Goal: Task Accomplishment & Management: Use online tool/utility

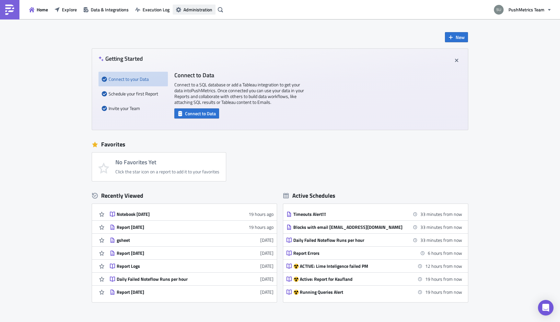
click at [197, 8] on span "Administration" at bounding box center [198, 9] width 29 height 7
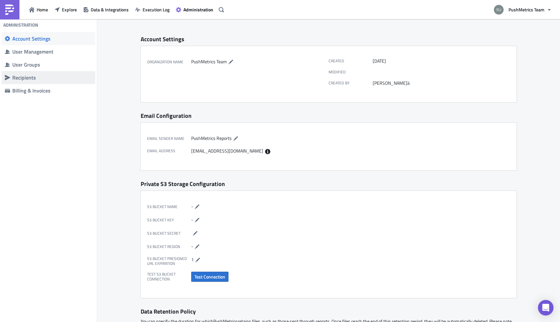
click at [30, 74] on div "Recipients" at bounding box center [52, 77] width 80 height 6
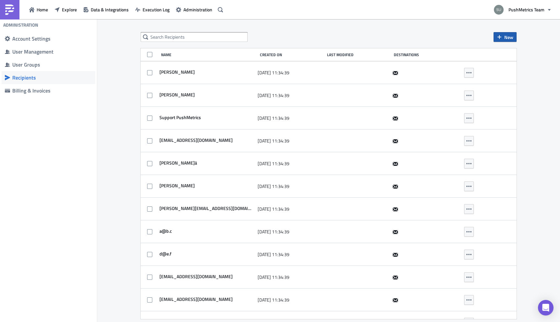
click at [506, 37] on span "New" at bounding box center [509, 37] width 9 height 7
click at [534, 107] on div "New Name Created On Last Modified Destinations Julian Schulte 2025-07-17 11:34:…" at bounding box center [328, 171] width 463 height 304
click at [108, 61] on div "New Name Created On Last Modified Destinations Julian Schulte 2025-07-17 11:34:…" at bounding box center [328, 171] width 463 height 304
click at [508, 35] on span "New" at bounding box center [509, 37] width 9 height 7
click at [548, 146] on div "New Name Created On Last Modified Destinations Julian Schulte 2025-07-17 11:34:…" at bounding box center [328, 171] width 463 height 304
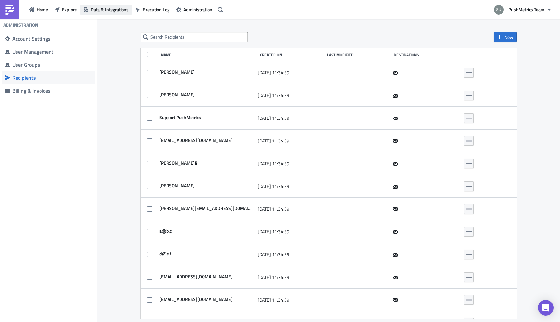
click at [99, 9] on span "Data & Integrations" at bounding box center [110, 9] width 38 height 7
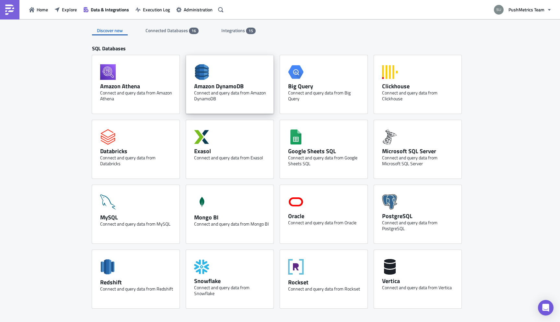
click at [221, 112] on div "Amazon DynamoDB Connect and query data from Amazon DynamoDB" at bounding box center [230, 84] width 88 height 58
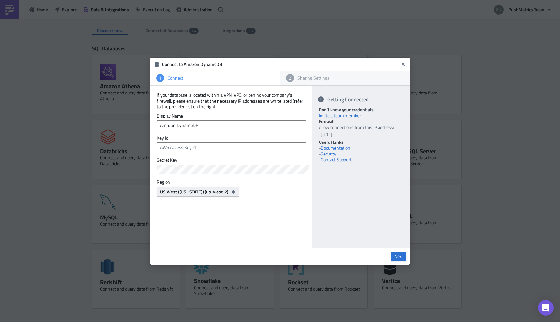
click at [181, 191] on span "US West (Oregon) (us-west-2)" at bounding box center [194, 191] width 68 height 7
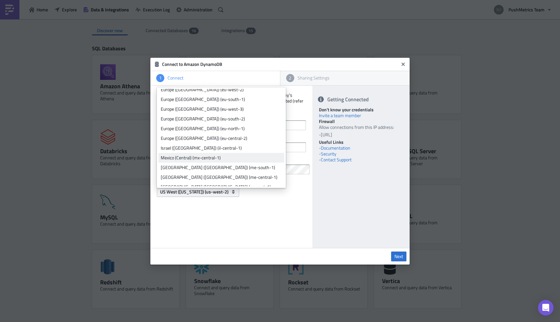
scroll to position [218, 0]
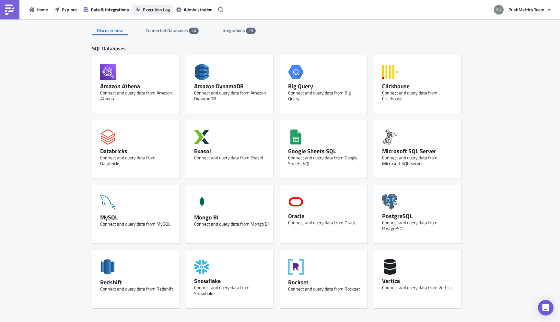
click at [154, 8] on span "Execution Log" at bounding box center [156, 9] width 27 height 7
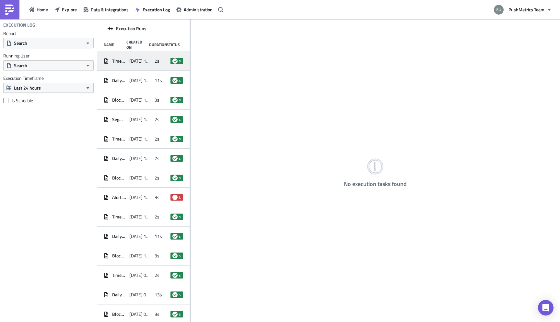
click at [144, 61] on span "[DATE] 12:05" at bounding box center [140, 61] width 22 height 6
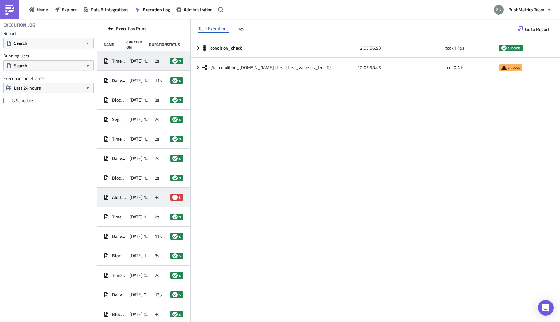
click at [143, 195] on span "[DATE] 11:02" at bounding box center [140, 197] width 22 height 6
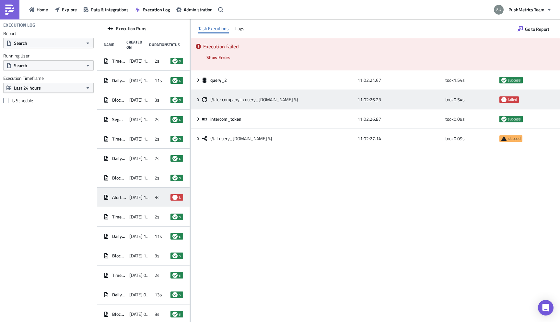
click at [200, 99] on icon at bounding box center [198, 99] width 5 height 5
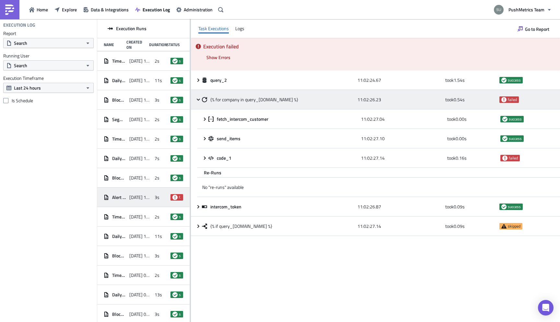
click at [200, 99] on icon at bounding box center [198, 99] width 5 height 5
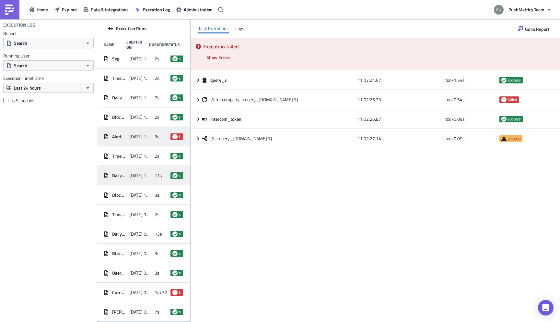
scroll to position [87, 0]
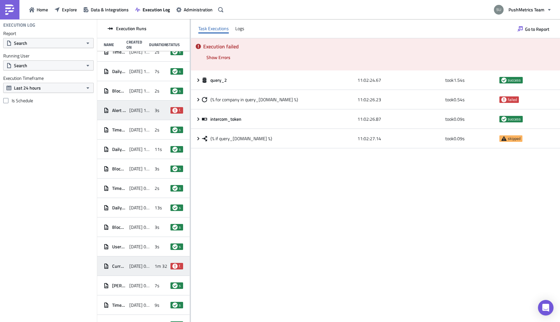
click at [150, 266] on span "[DATE] 09:03" at bounding box center [140, 266] width 22 height 6
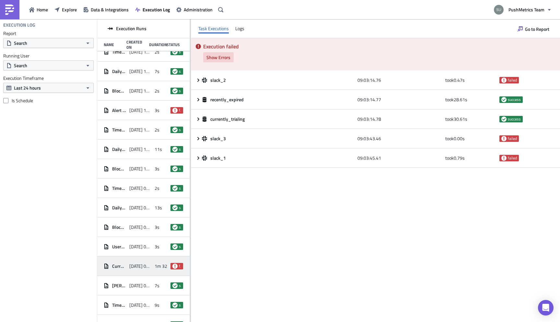
click at [214, 55] on span "Show Errors" at bounding box center [219, 57] width 24 height 7
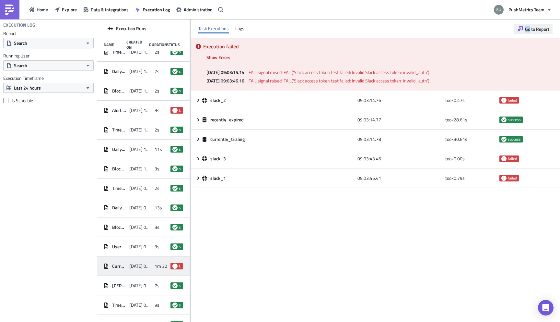
click at [534, 28] on span "Go to Report" at bounding box center [537, 29] width 24 height 7
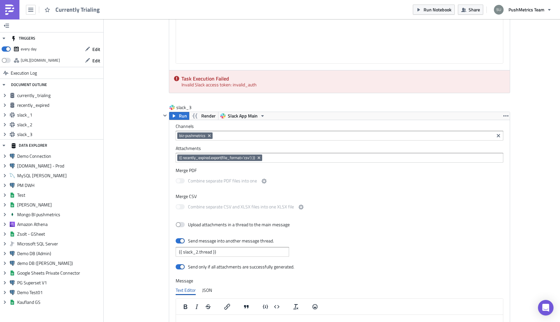
scroll to position [1070, 0]
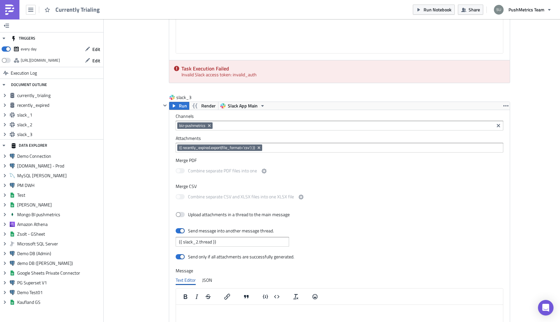
click at [12, 16] on link at bounding box center [9, 9] width 19 height 19
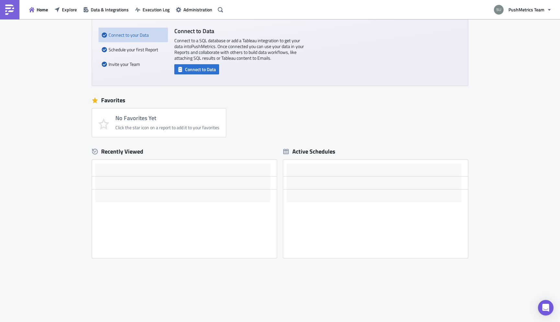
scroll to position [44, 0]
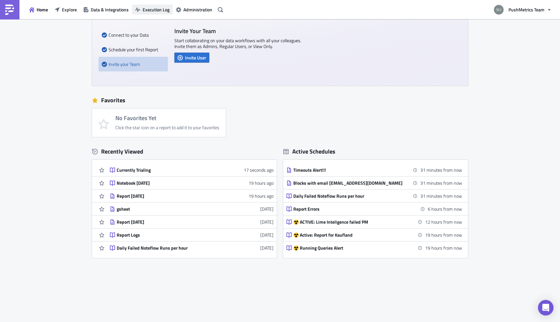
click at [161, 9] on span "Execution Log" at bounding box center [156, 9] width 27 height 7
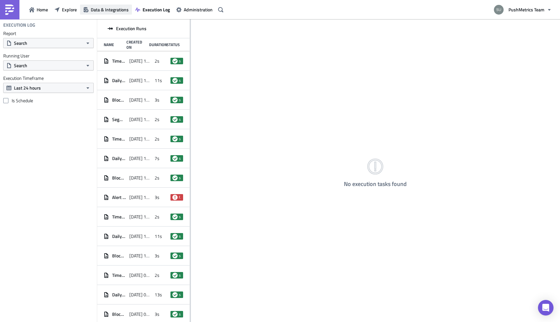
click at [118, 7] on span "Data & Integrations" at bounding box center [110, 9] width 38 height 7
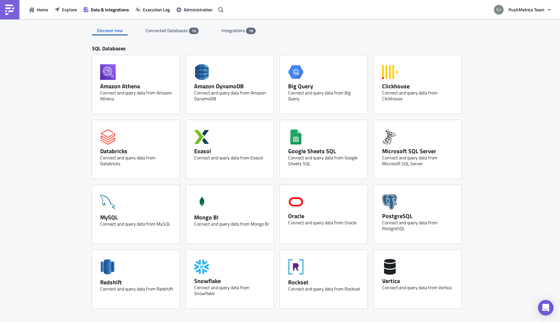
click at [239, 27] on span "Integrations" at bounding box center [234, 30] width 25 height 7
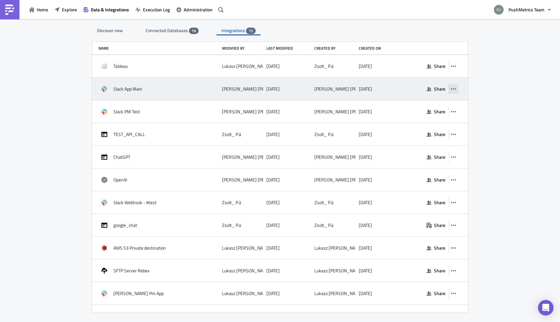
click at [453, 90] on icon "button" at bounding box center [453, 88] width 5 height 5
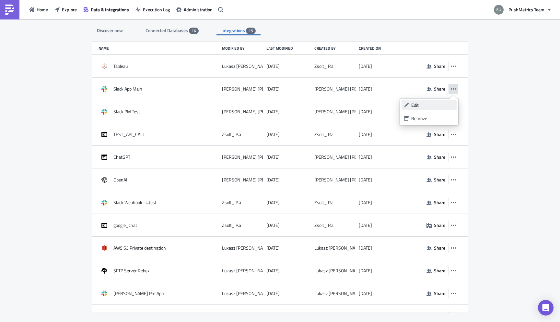
click at [434, 104] on div "Edit" at bounding box center [433, 105] width 43 height 6
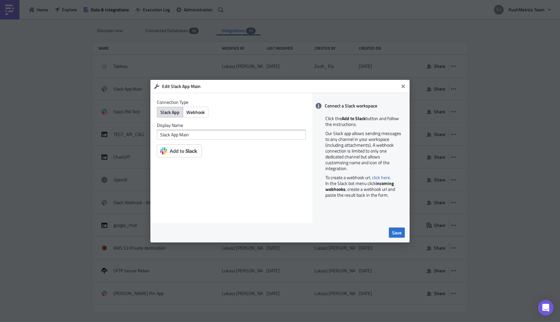
click at [191, 151] on img at bounding box center [179, 150] width 45 height 13
click at [397, 232] on span "Save" at bounding box center [396, 232] width 9 height 7
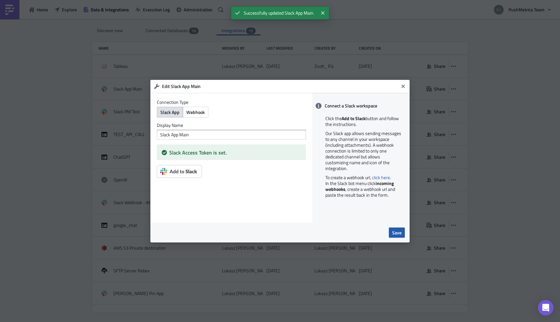
click at [400, 232] on span "Save" at bounding box center [396, 232] width 9 height 7
click at [403, 89] on button "Close" at bounding box center [404, 86] width 10 height 10
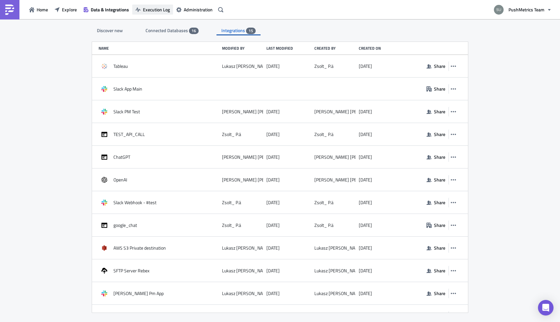
click at [148, 8] on span "Execution Log" at bounding box center [156, 9] width 27 height 7
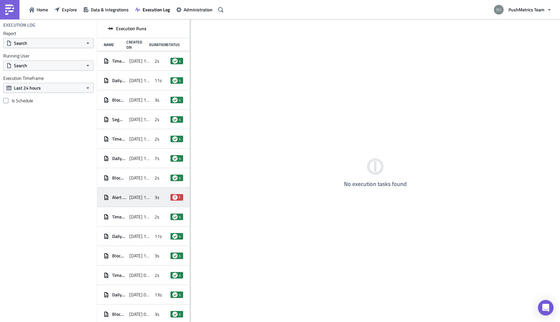
click at [139, 190] on div "Alert for failed payments [DATE] 11:02 3s failed" at bounding box center [143, 196] width 92 height 19
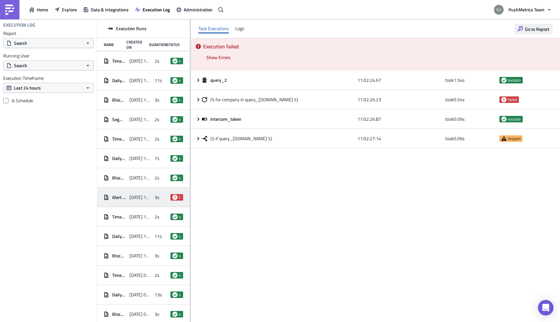
click at [535, 27] on span "Go to Report" at bounding box center [537, 29] width 24 height 7
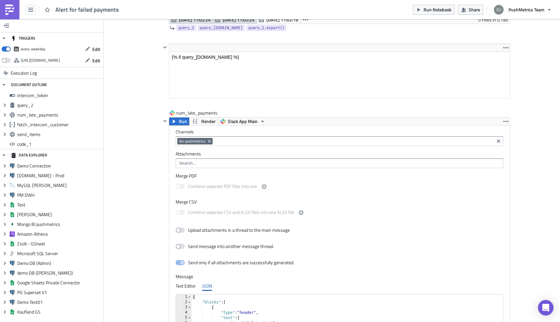
scroll to position [183, 0]
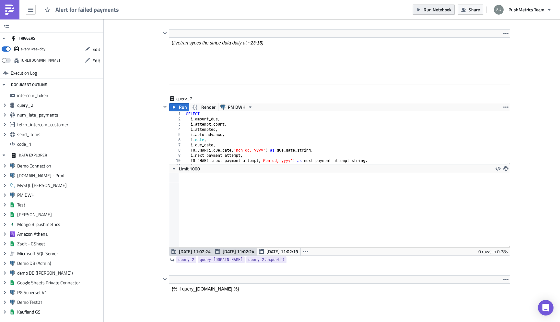
click at [442, 8] on span "Run Notebook" at bounding box center [438, 9] width 28 height 7
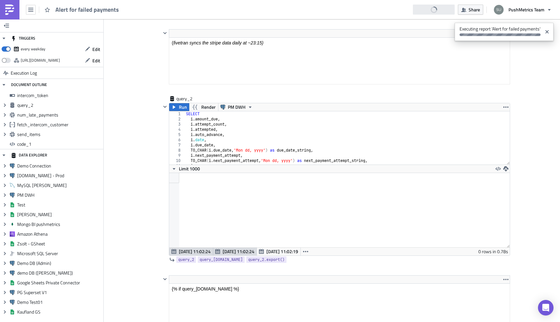
click at [16, 15] on link at bounding box center [9, 9] width 19 height 19
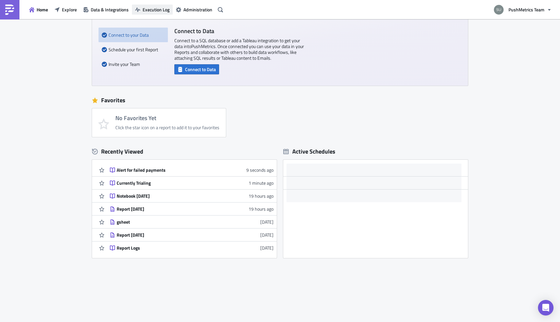
click at [150, 8] on span "Execution Log" at bounding box center [156, 9] width 27 height 7
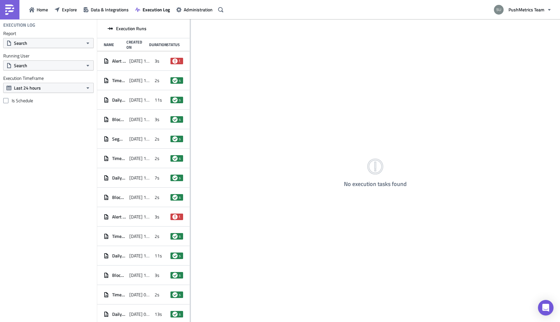
drag, startPoint x: 190, startPoint y: 156, endPoint x: 231, endPoint y: 161, distance: 41.4
click at [191, 158] on div at bounding box center [190, 171] width 1 height 304
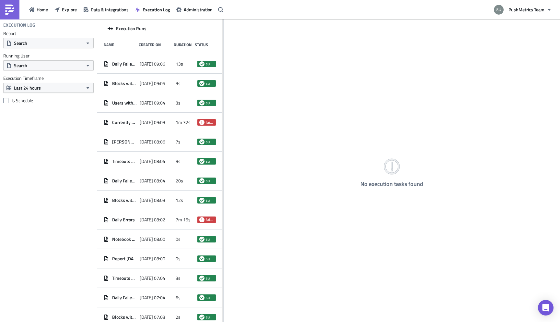
scroll to position [262, 0]
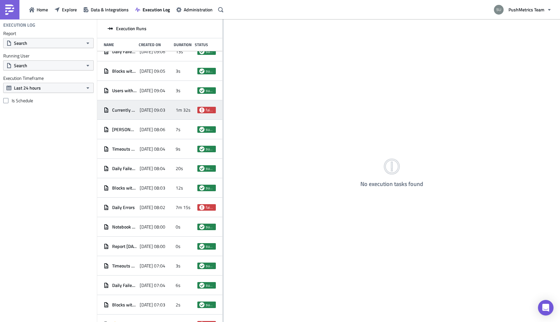
click at [150, 113] on div "[DATE] 09:03" at bounding box center [156, 110] width 33 height 12
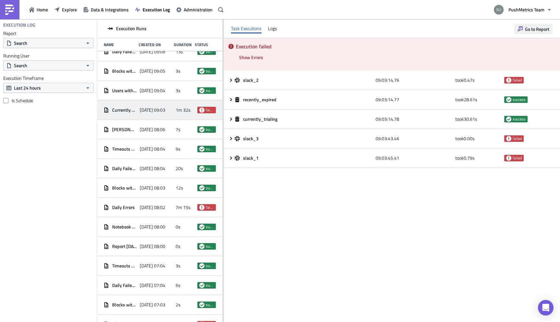
click at [541, 33] on button "Go to Report" at bounding box center [534, 29] width 38 height 10
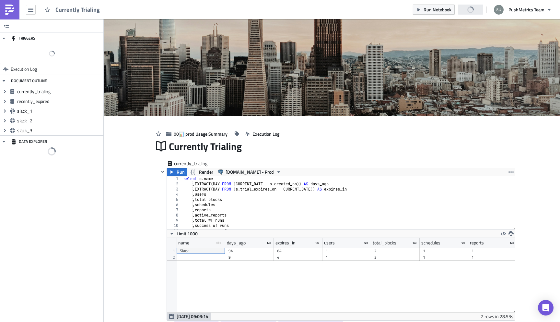
scroll to position [74, 348]
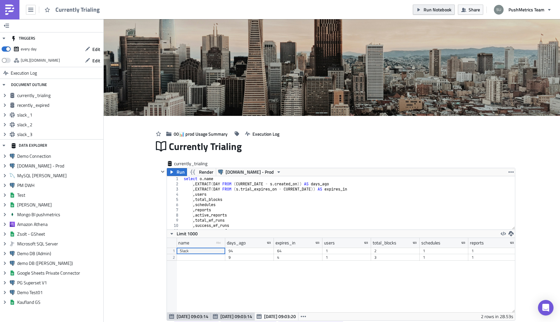
click at [434, 11] on span "Run Notebook" at bounding box center [438, 9] width 28 height 7
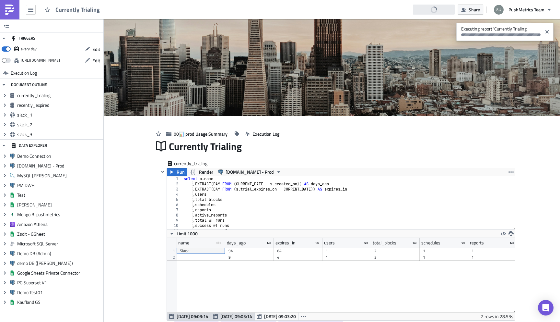
click at [7, 10] on img at bounding box center [10, 10] width 10 height 10
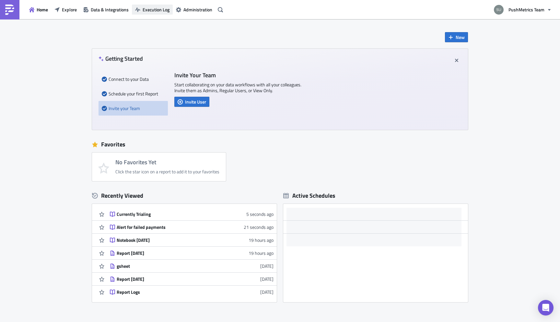
click at [151, 9] on span "Execution Log" at bounding box center [156, 9] width 27 height 7
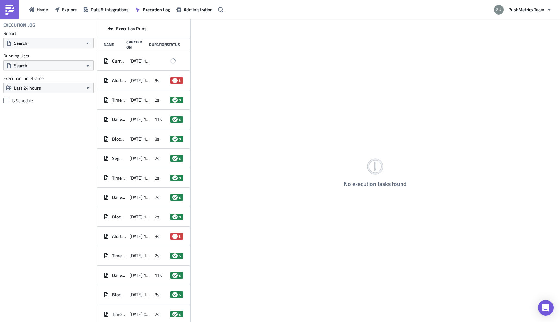
drag, startPoint x: 191, startPoint y: 124, endPoint x: 271, endPoint y: 140, distance: 82.3
click at [191, 134] on div at bounding box center [190, 171] width 1 height 304
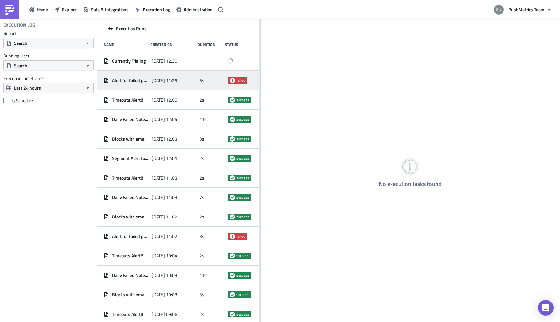
click at [141, 83] on div "Alert for failed payments" at bounding box center [126, 81] width 45 height 12
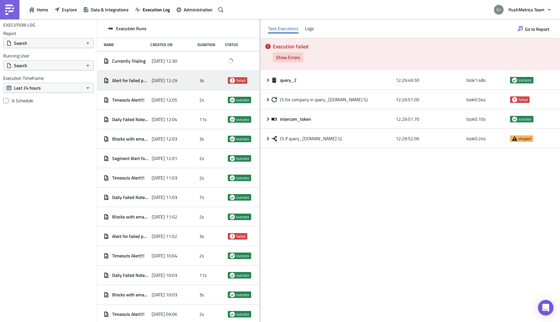
click at [293, 58] on span "Show Errors" at bounding box center [288, 57] width 24 height 7
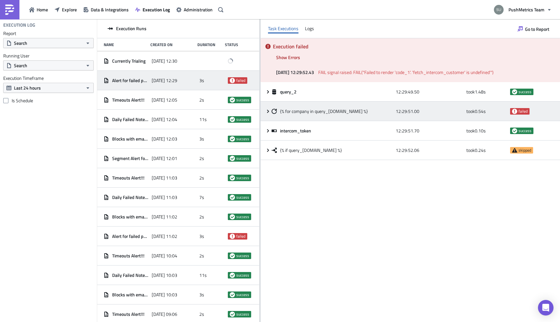
click at [266, 110] on icon at bounding box center [268, 111] width 5 height 5
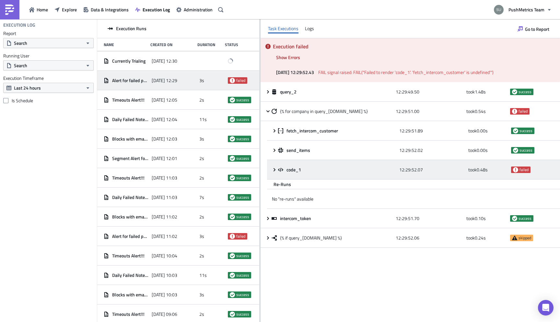
click at [274, 169] on icon at bounding box center [274, 169] width 5 height 5
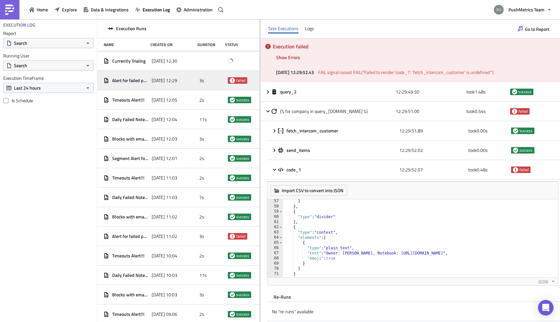
scroll to position [298, 0]
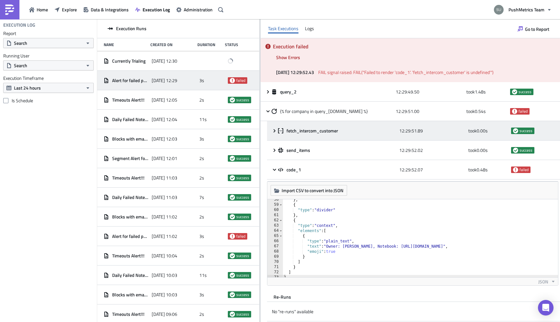
click at [273, 128] on icon at bounding box center [274, 130] width 5 height 5
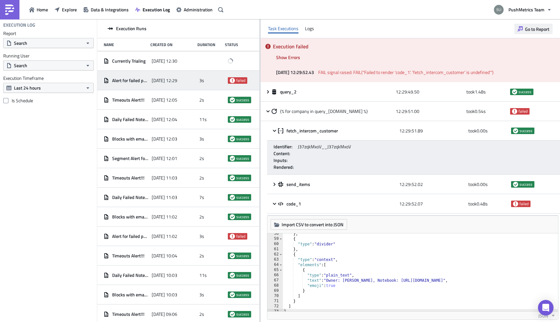
click at [530, 27] on span "Go to Report" at bounding box center [537, 29] width 24 height 7
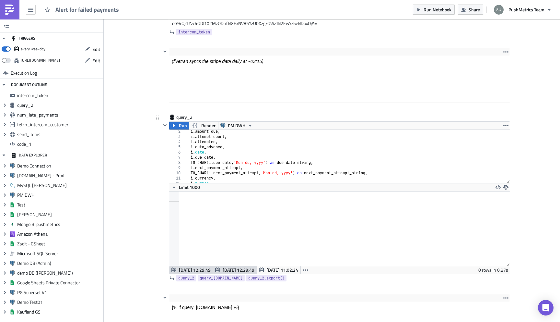
scroll to position [97, 0]
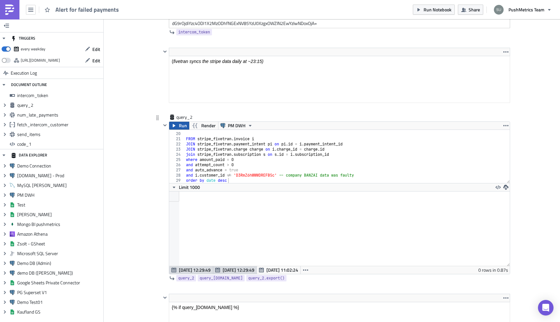
click at [182, 125] on span "Run" at bounding box center [183, 126] width 8 height 8
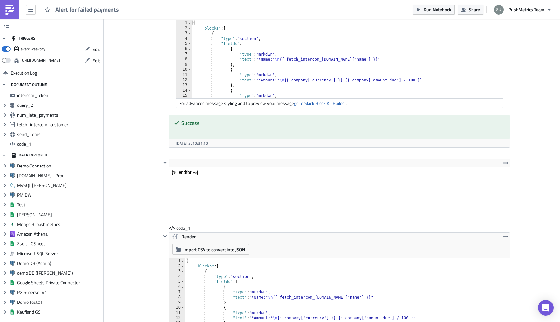
scroll to position [1387, 0]
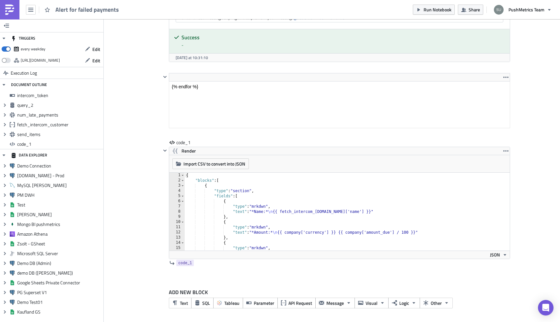
click at [11, 15] on link at bounding box center [9, 9] width 19 height 19
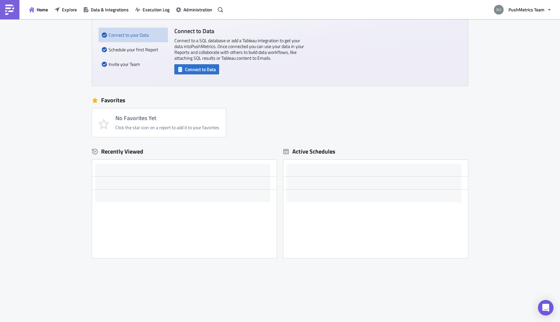
scroll to position [44, 0]
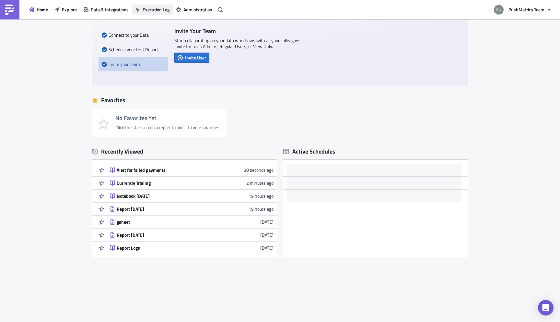
click at [153, 14] on button "Execution Log" at bounding box center [152, 10] width 41 height 10
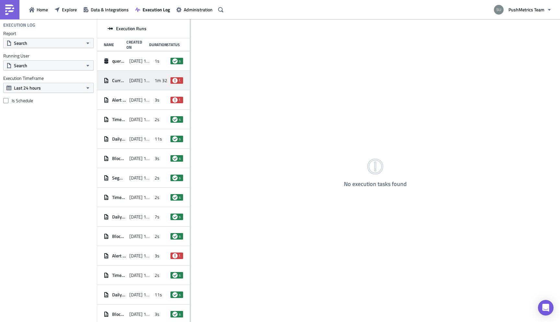
click at [144, 79] on span "[DATE] 12:30" at bounding box center [140, 81] width 22 height 6
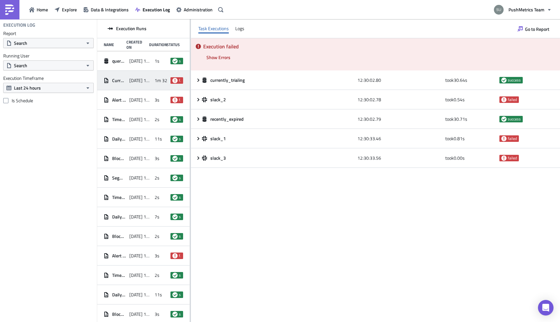
click at [224, 51] on div "Execution failed Show Errors [DATE] 12:30:03.23 FAIL signal raised: FAIL('Slack…" at bounding box center [375, 54] width 369 height 32
click at [224, 56] on span "Show Errors" at bounding box center [219, 57] width 24 height 7
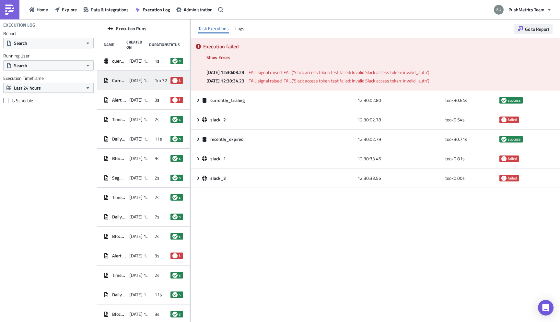
click at [531, 30] on span "Go to Report" at bounding box center [537, 29] width 24 height 7
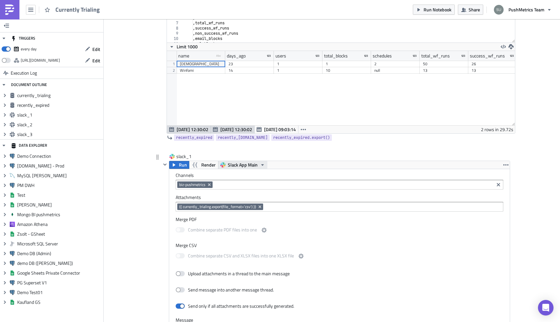
click at [260, 166] on icon "button" at bounding box center [262, 164] width 5 height 5
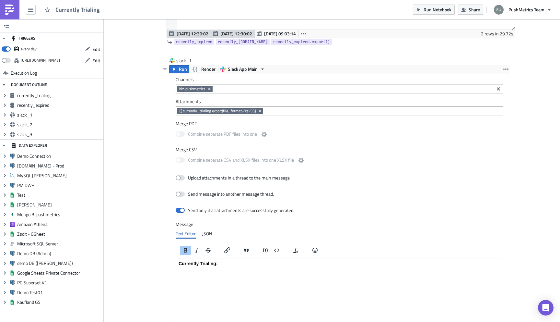
scroll to position [457, 0]
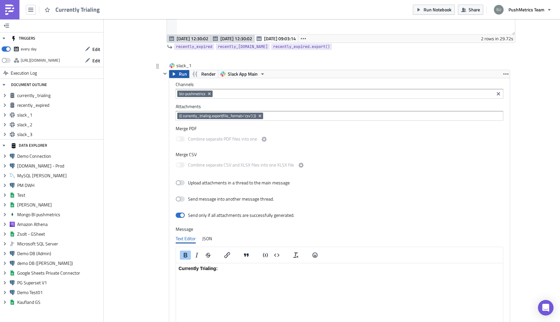
click at [182, 75] on span "Run" at bounding box center [183, 74] width 8 height 8
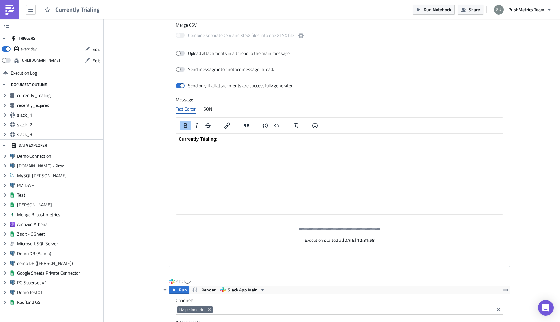
scroll to position [593, 0]
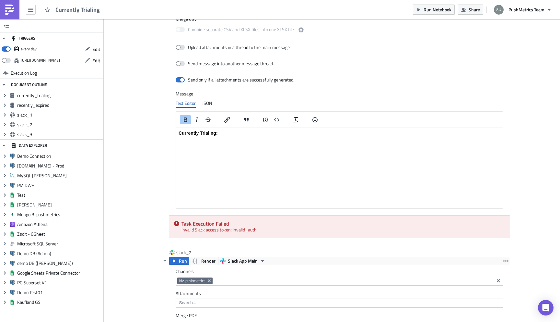
click at [8, 11] on img at bounding box center [10, 10] width 10 height 10
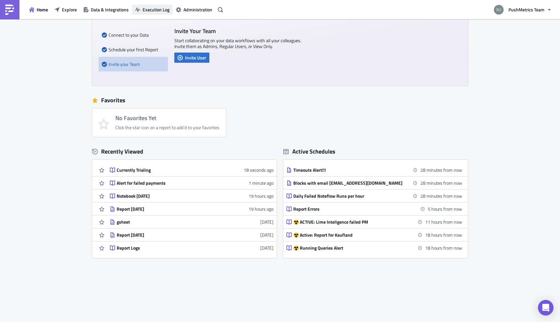
click at [156, 8] on span "Execution Log" at bounding box center [156, 9] width 27 height 7
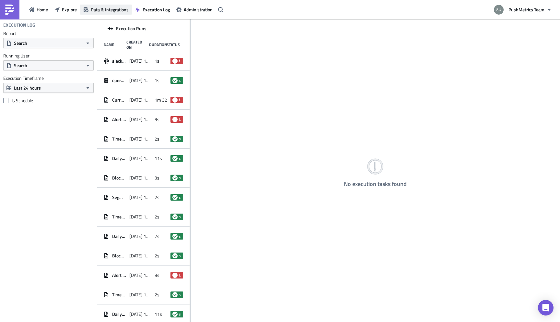
click at [99, 10] on span "Data & Integrations" at bounding box center [110, 9] width 38 height 7
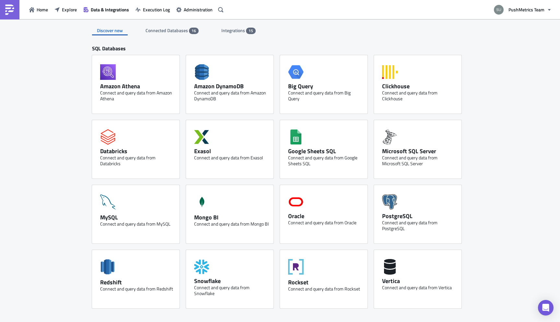
click at [172, 33] on span "Connected Databases" at bounding box center [167, 30] width 43 height 7
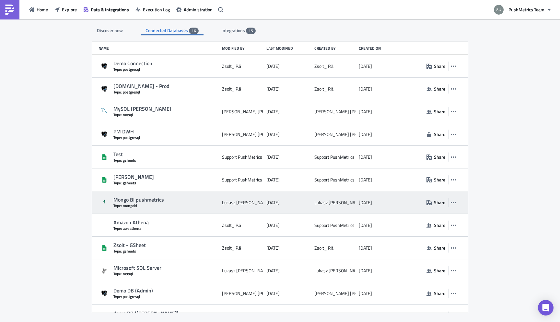
scroll to position [99, 0]
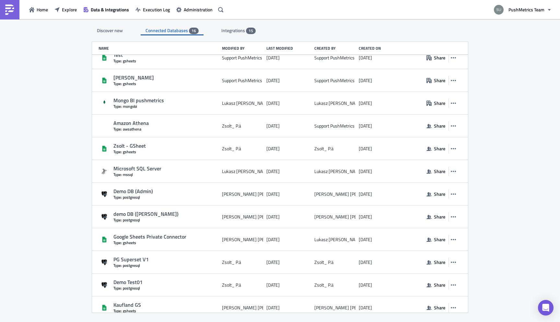
click at [229, 26] on div "Integrations 15" at bounding box center [239, 31] width 34 height 10
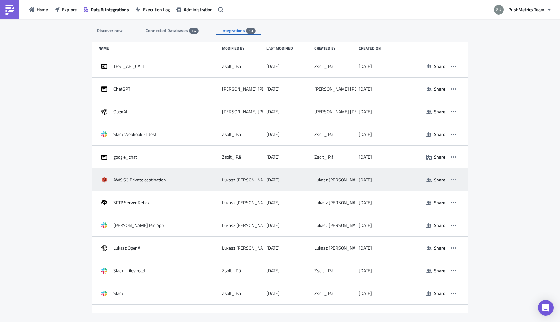
scroll to position [151, 0]
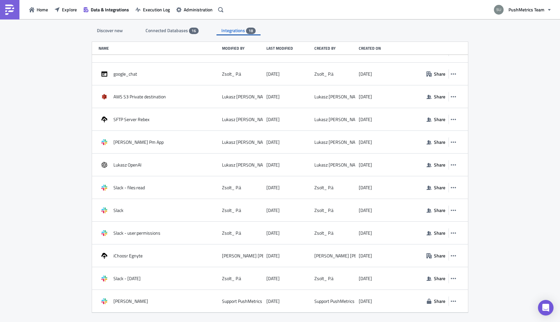
click at [109, 30] on div "Discover new" at bounding box center [110, 31] width 36 height 10
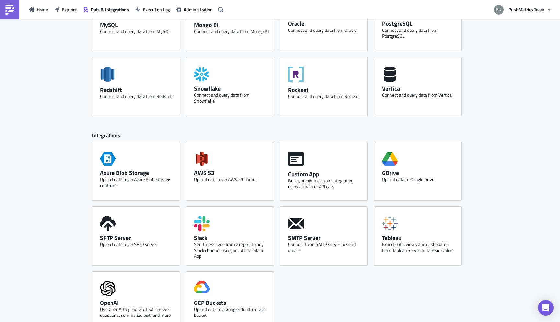
scroll to position [206, 0]
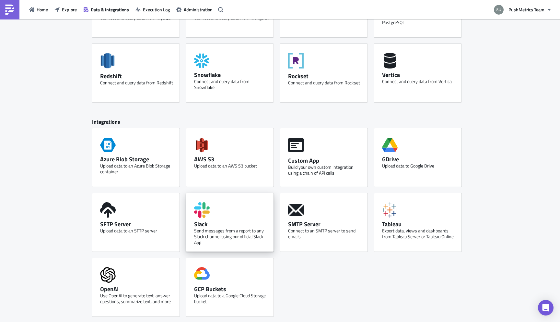
click at [229, 221] on div "Slack" at bounding box center [231, 223] width 75 height 7
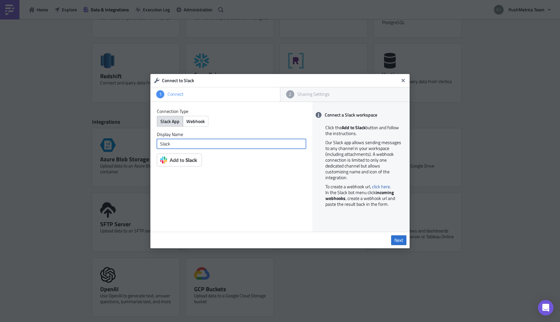
click at [211, 146] on input "Slack" at bounding box center [231, 144] width 149 height 10
type input "Pushmetrics Slack"
click at [189, 161] on img at bounding box center [179, 159] width 45 height 13
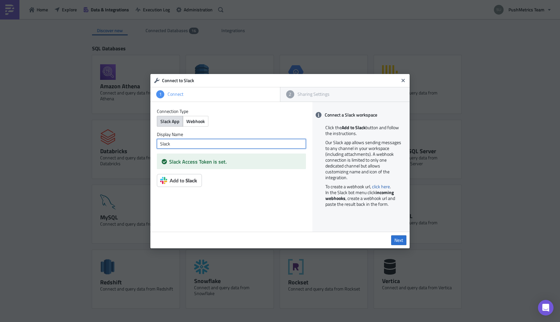
click at [239, 147] on input "Slack" at bounding box center [231, 144] width 149 height 10
type input "Pushmetrics Slack"
click at [397, 242] on span "Next" at bounding box center [399, 240] width 9 height 6
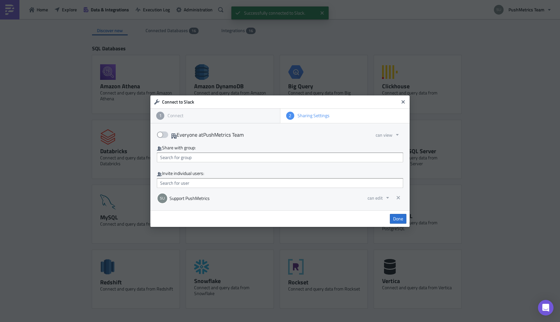
click at [166, 133] on span at bounding box center [162, 134] width 11 height 6
click at [162, 133] on input "Everyone at PushMetrics Team" at bounding box center [160, 133] width 4 height 4
checkbox input "true"
click at [402, 219] on span "Done" at bounding box center [398, 219] width 10 height 6
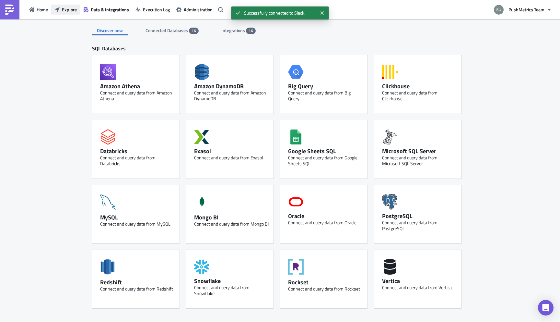
click at [75, 11] on span "Explore" at bounding box center [69, 9] width 15 height 7
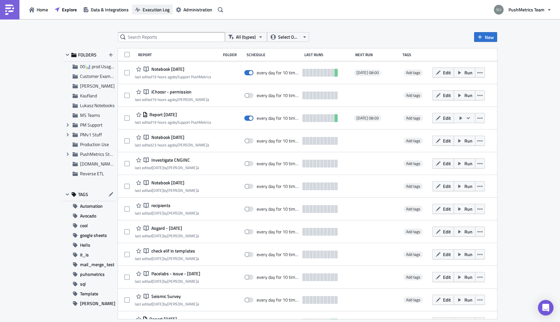
click at [144, 6] on span "Execution Log" at bounding box center [156, 9] width 27 height 7
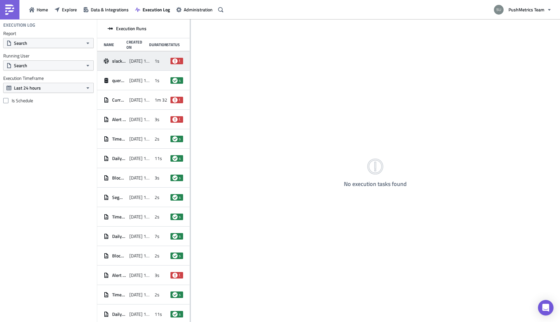
click at [129, 59] on span "[DATE] 12:31" at bounding box center [140, 61] width 22 height 6
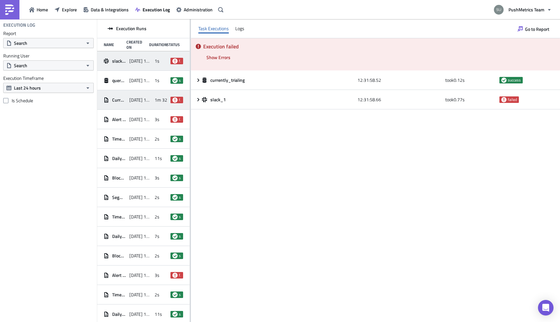
click at [135, 94] on div "[DATE] 12:30" at bounding box center [140, 100] width 22 height 12
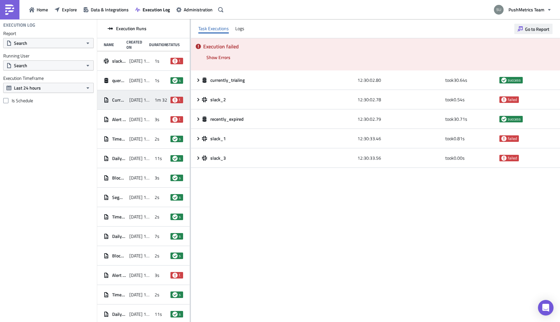
click at [534, 28] on span "Go to Report" at bounding box center [537, 29] width 24 height 7
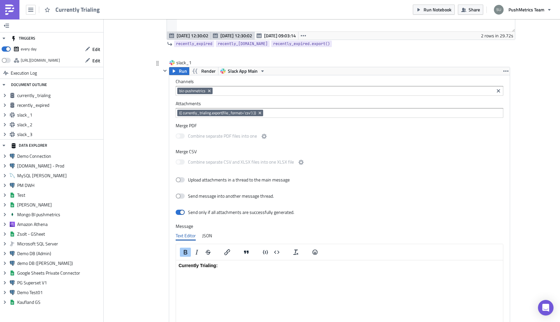
scroll to position [461, 0]
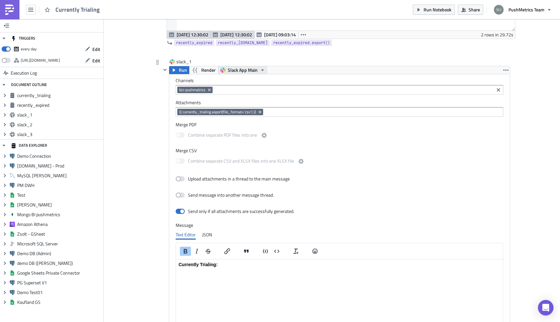
click at [249, 70] on span "Slack App Main" at bounding box center [243, 70] width 30 height 8
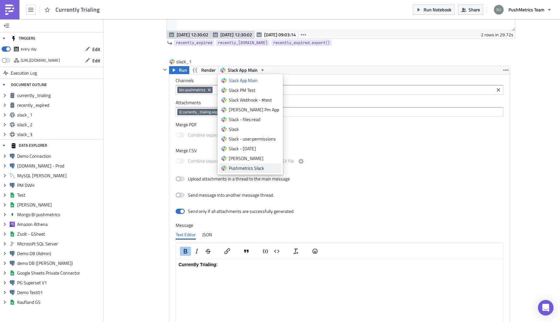
click at [260, 167] on div "Pushmetrics Slack" at bounding box center [254, 168] width 50 height 6
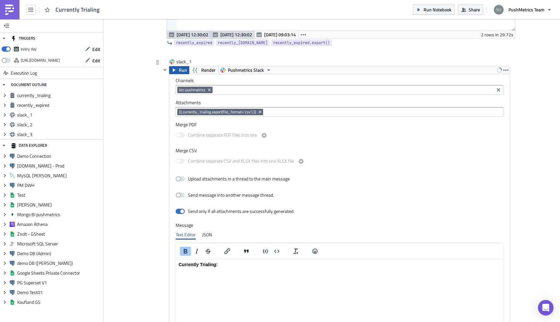
click at [181, 71] on span "Run" at bounding box center [183, 70] width 8 height 8
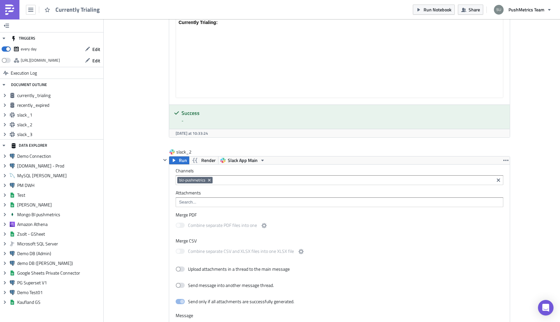
scroll to position [726, 0]
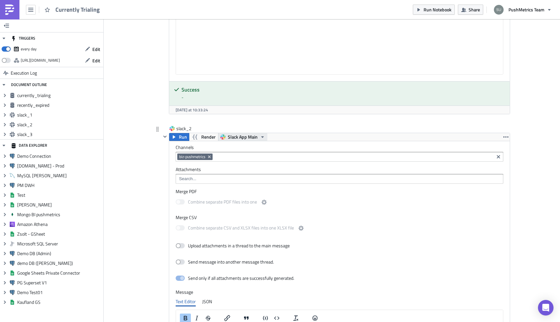
click at [256, 137] on span "Slack App Main" at bounding box center [243, 137] width 30 height 8
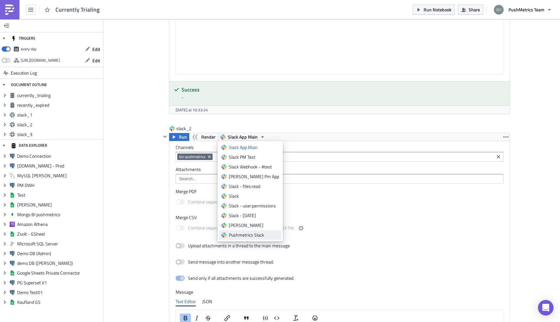
click at [253, 234] on div "Pushmetrics Slack" at bounding box center [254, 235] width 50 height 6
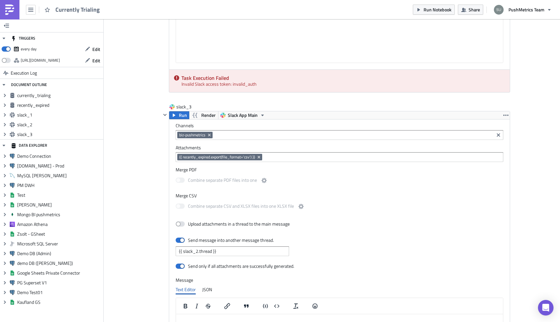
scroll to position [1124, 0]
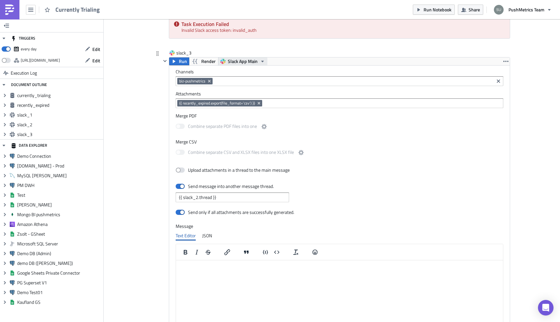
click at [249, 60] on span "Slack App Main" at bounding box center [243, 61] width 30 height 8
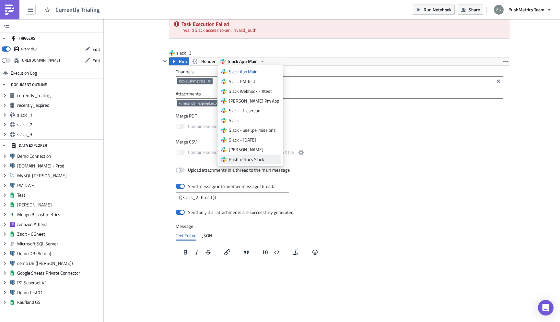
click at [252, 160] on div "Pushmetrics Slack" at bounding box center [254, 159] width 50 height 6
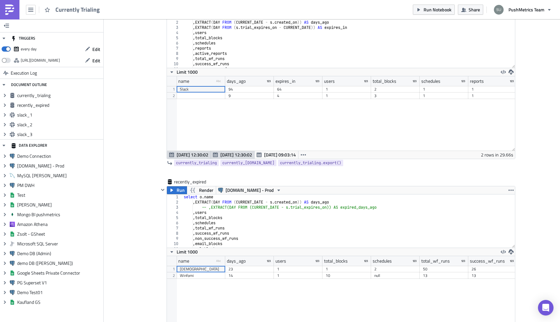
scroll to position [139, 0]
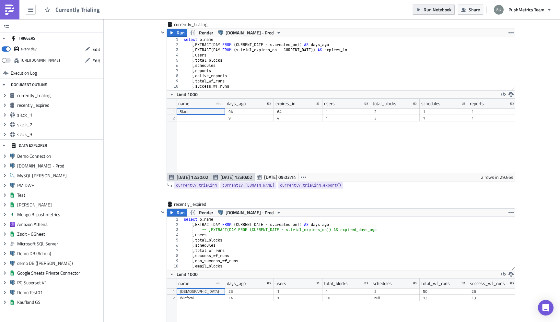
click at [420, 13] on button "Run Notebook" at bounding box center [434, 10] width 42 height 10
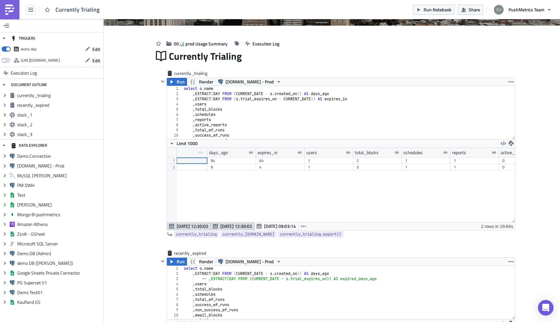
scroll to position [0, 0]
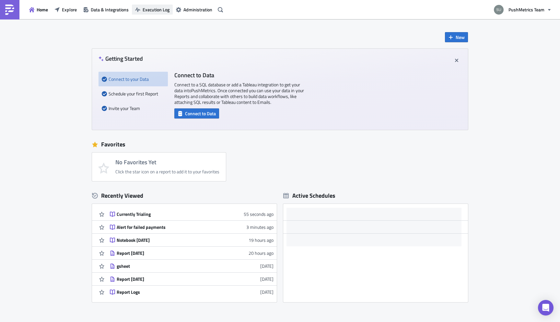
click at [149, 8] on span "Execution Log" at bounding box center [156, 9] width 27 height 7
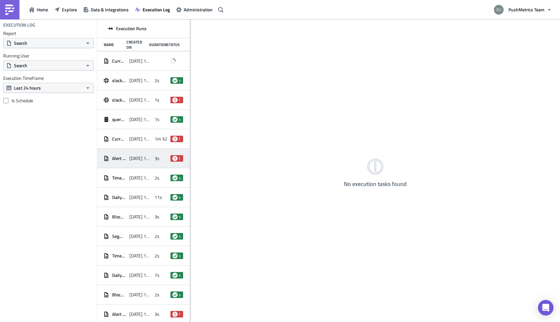
click at [137, 159] on span "[DATE] 12:29" at bounding box center [140, 158] width 22 height 6
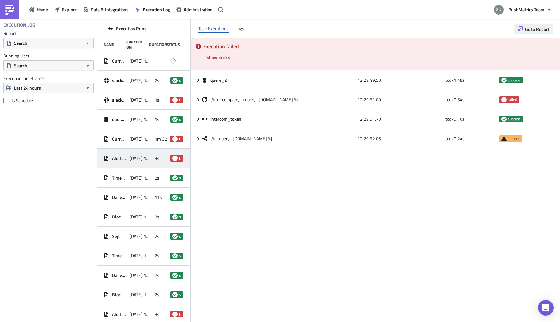
click at [540, 26] on span "Go to Report" at bounding box center [537, 29] width 24 height 7
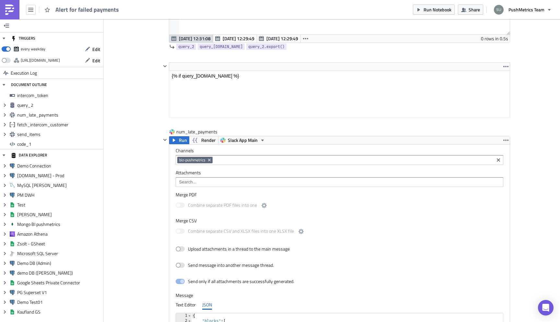
scroll to position [458, 0]
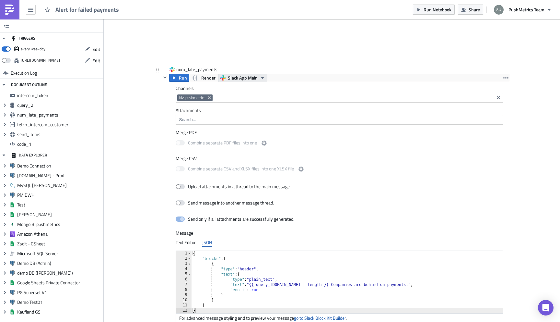
click at [253, 78] on span "Slack App Main" at bounding box center [243, 78] width 30 height 8
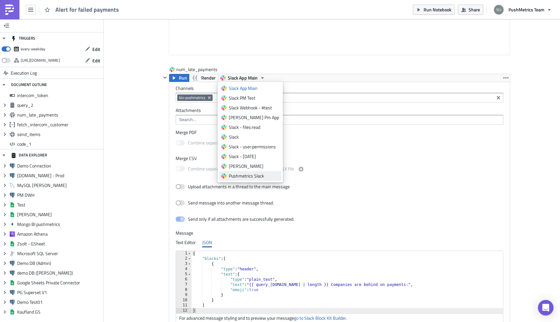
click at [253, 174] on div "Pushmetrics Slack" at bounding box center [254, 176] width 50 height 6
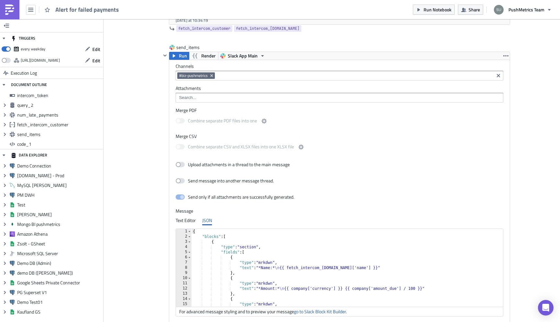
scroll to position [1093, 0]
click at [253, 55] on span "Slack App Main" at bounding box center [243, 56] width 30 height 8
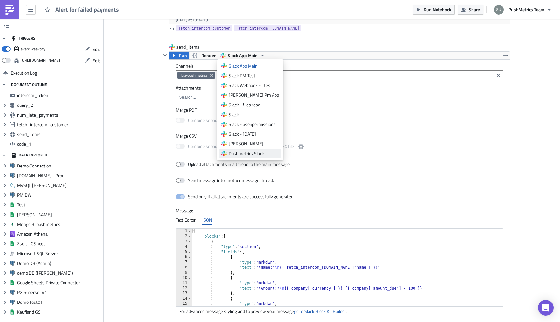
click at [258, 154] on div "Pushmetrics Slack" at bounding box center [254, 153] width 50 height 6
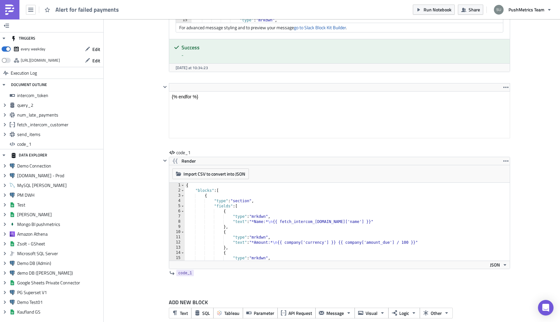
scroll to position [1387, 0]
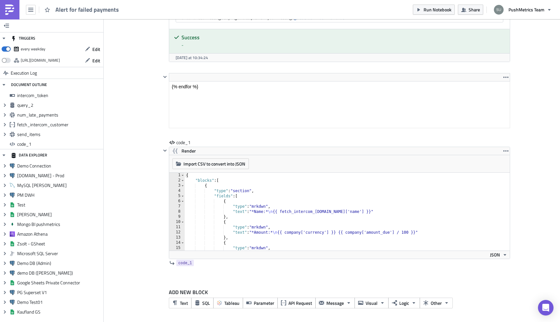
click at [6, 10] on img at bounding box center [10, 10] width 10 height 10
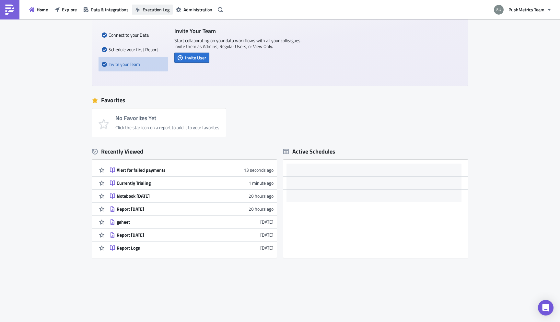
click at [156, 13] on span "Execution Log" at bounding box center [156, 9] width 27 height 7
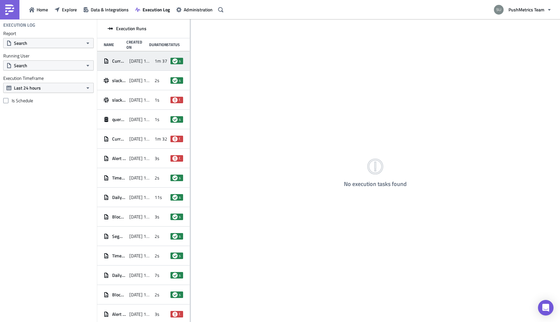
click at [135, 57] on div "2025-08-28 12:33" at bounding box center [140, 61] width 22 height 12
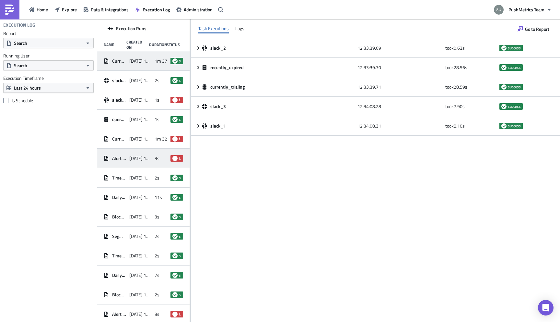
click at [147, 157] on span "[DATE] 12:29" at bounding box center [140, 158] width 22 height 6
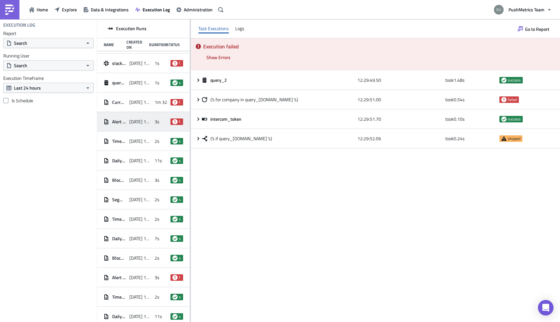
scroll to position [52, 0]
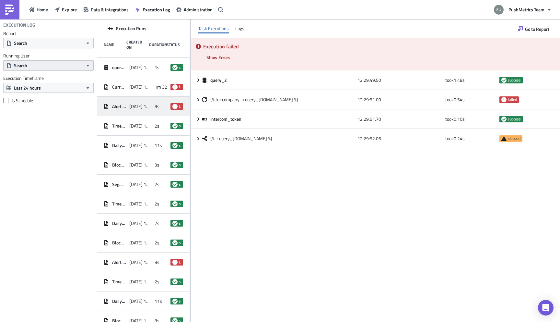
click at [67, 66] on button "Search" at bounding box center [48, 65] width 90 height 10
click at [78, 45] on button "Search" at bounding box center [48, 43] width 90 height 10
